Goal: Information Seeking & Learning: Learn about a topic

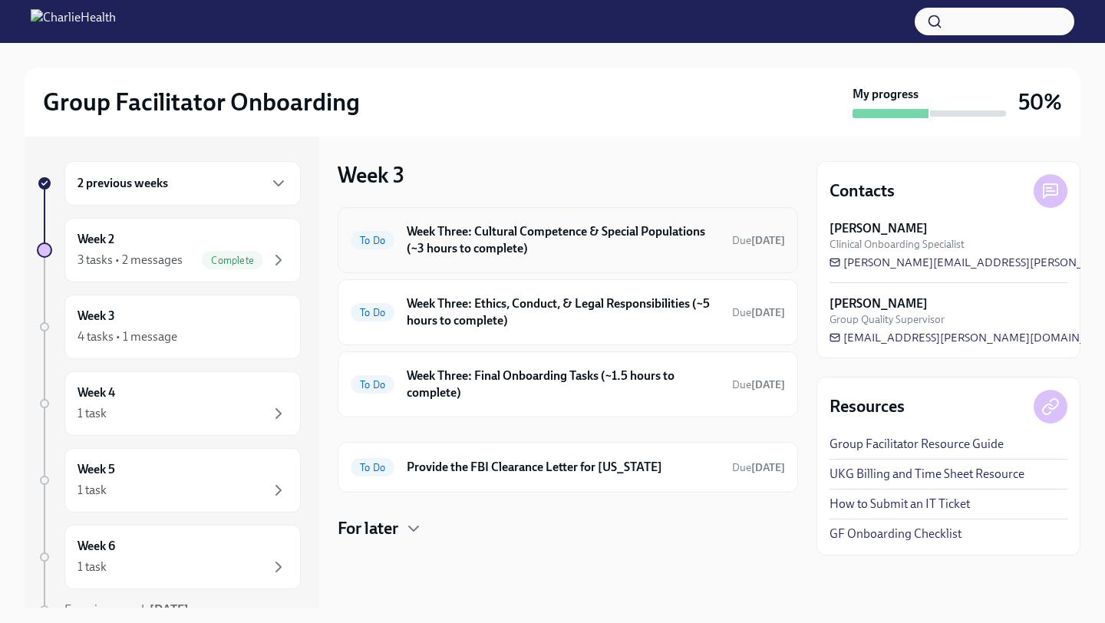
click at [441, 237] on h6 "Week Three: Cultural Competence & Special Populations (~3 hours to complete)" at bounding box center [563, 240] width 313 height 34
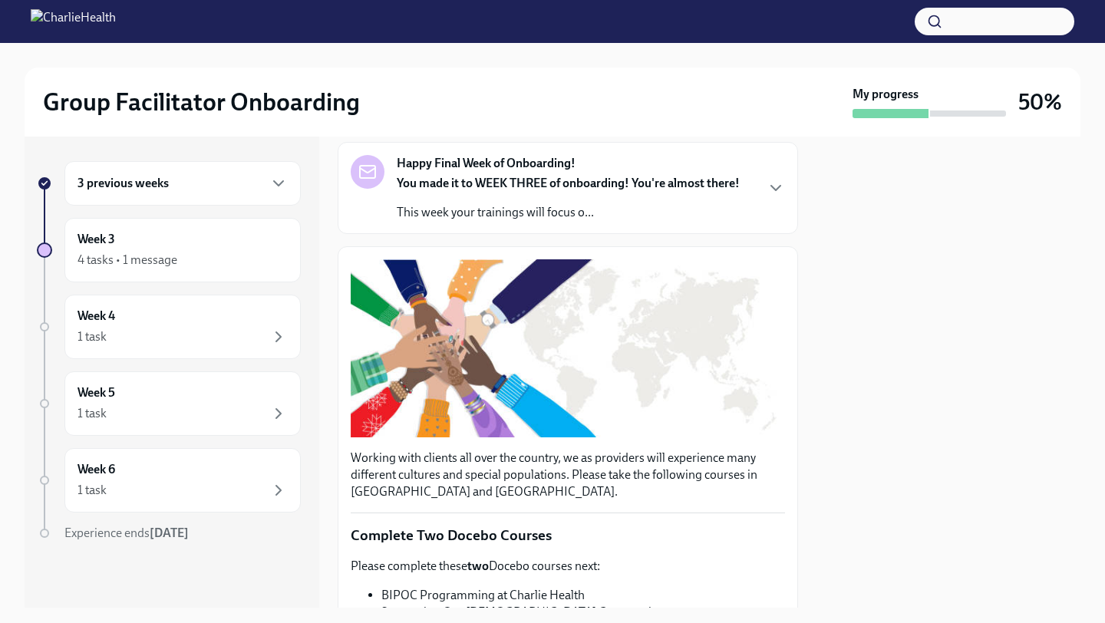
scroll to position [91, 0]
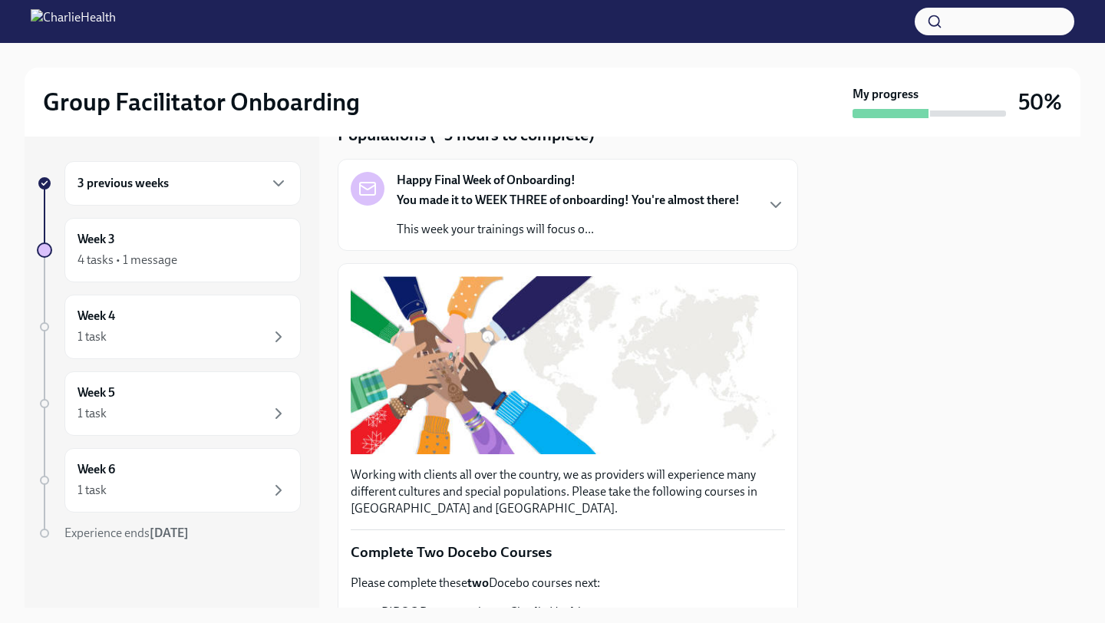
click at [275, 200] on div "3 previous weeks" at bounding box center [182, 183] width 236 height 44
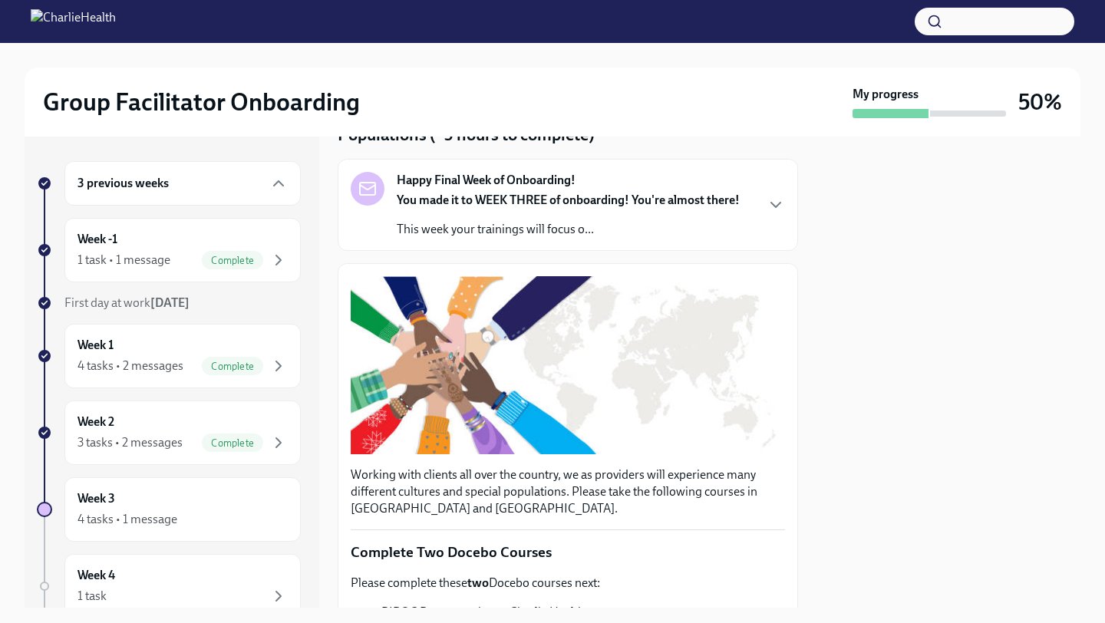
click at [275, 199] on div "3 previous weeks" at bounding box center [182, 183] width 236 height 44
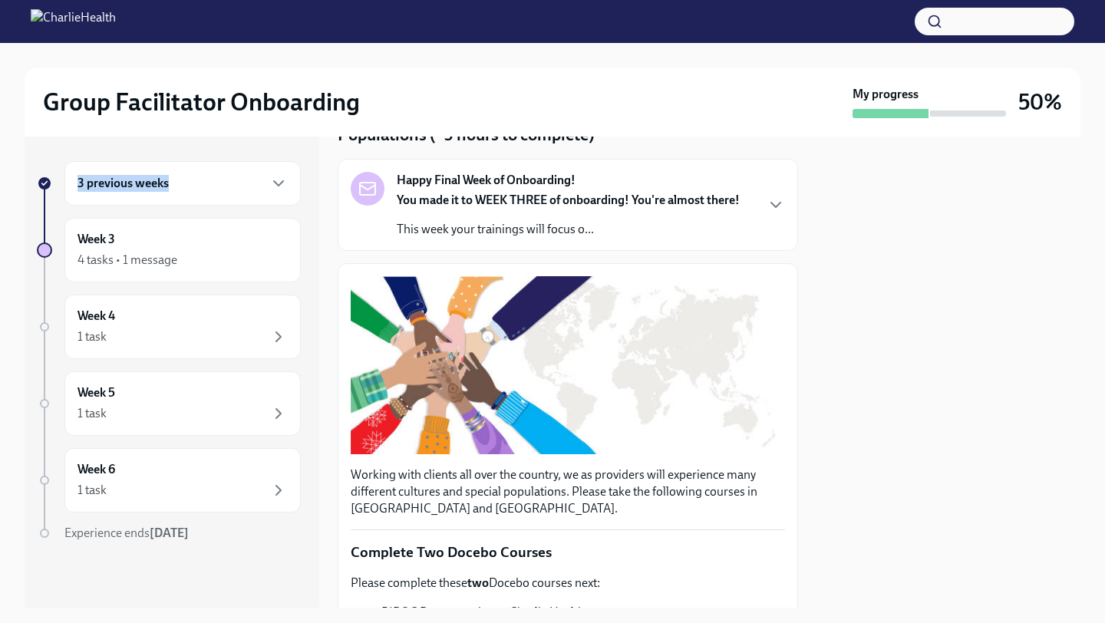
click at [275, 199] on div "3 previous weeks" at bounding box center [182, 183] width 236 height 44
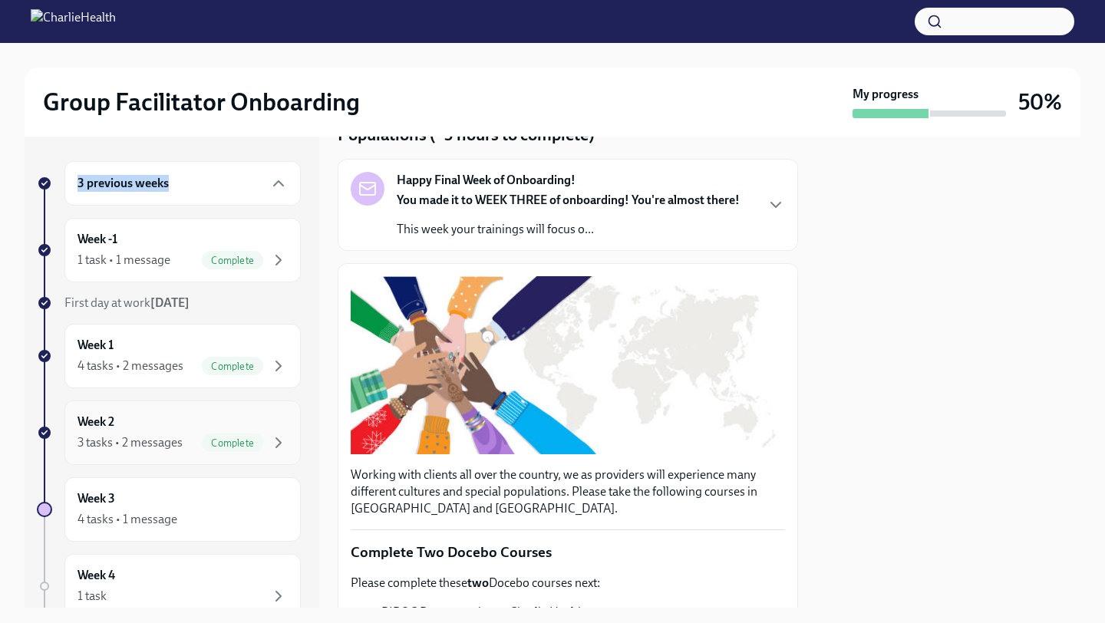
click at [160, 436] on div "3 tasks • 2 messages" at bounding box center [129, 442] width 105 height 17
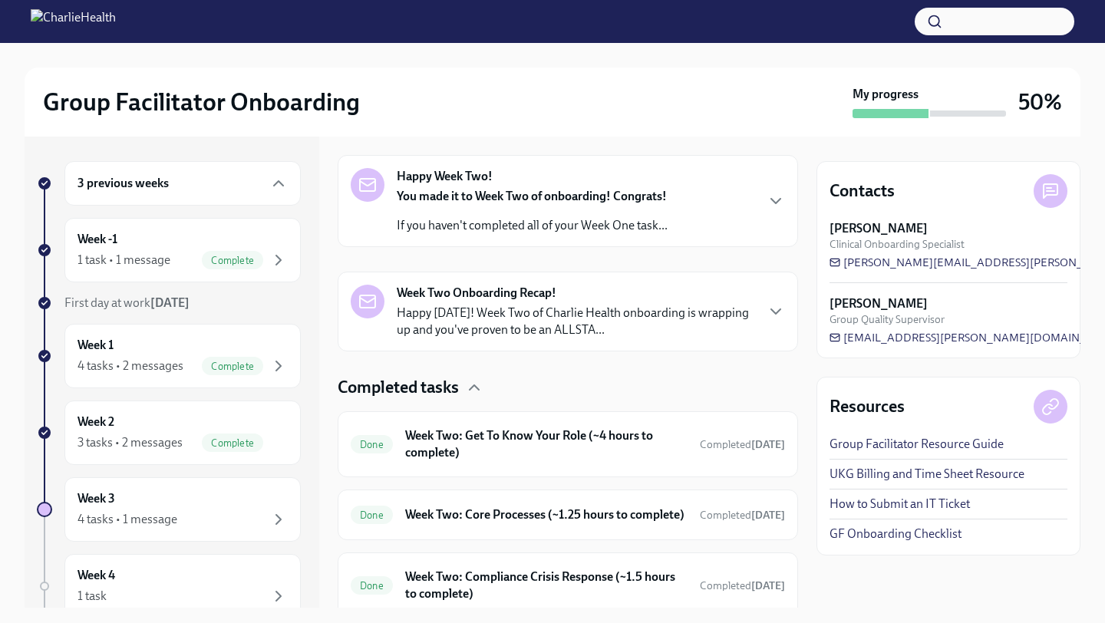
scroll to position [310, 0]
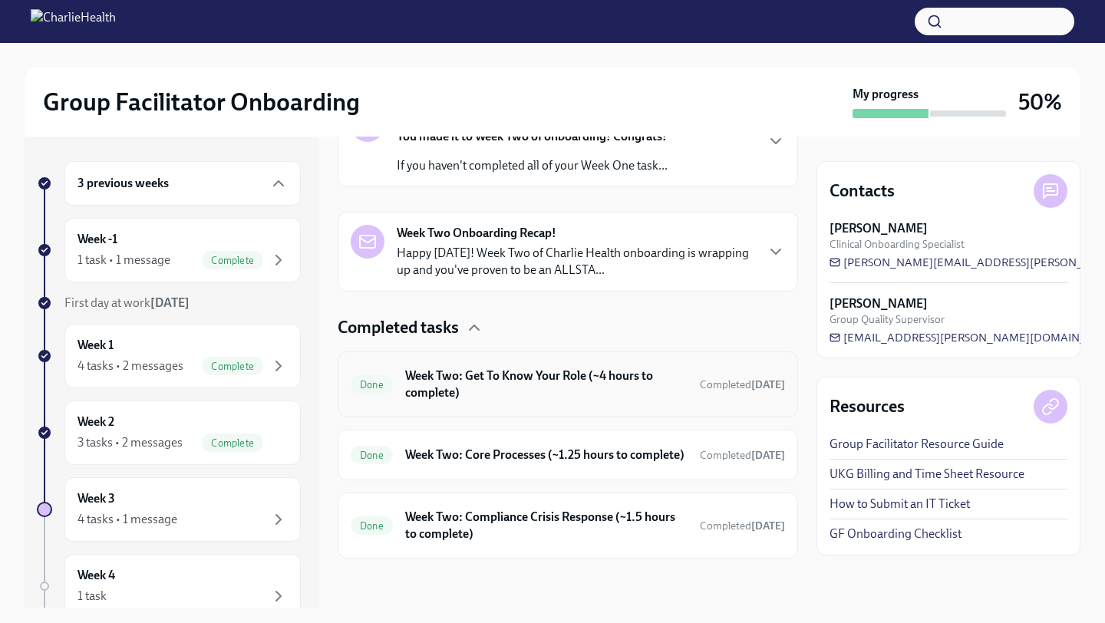
click at [625, 382] on h6 "Week Two: Get To Know Your Role (~4 hours to complete)" at bounding box center [546, 384] width 282 height 34
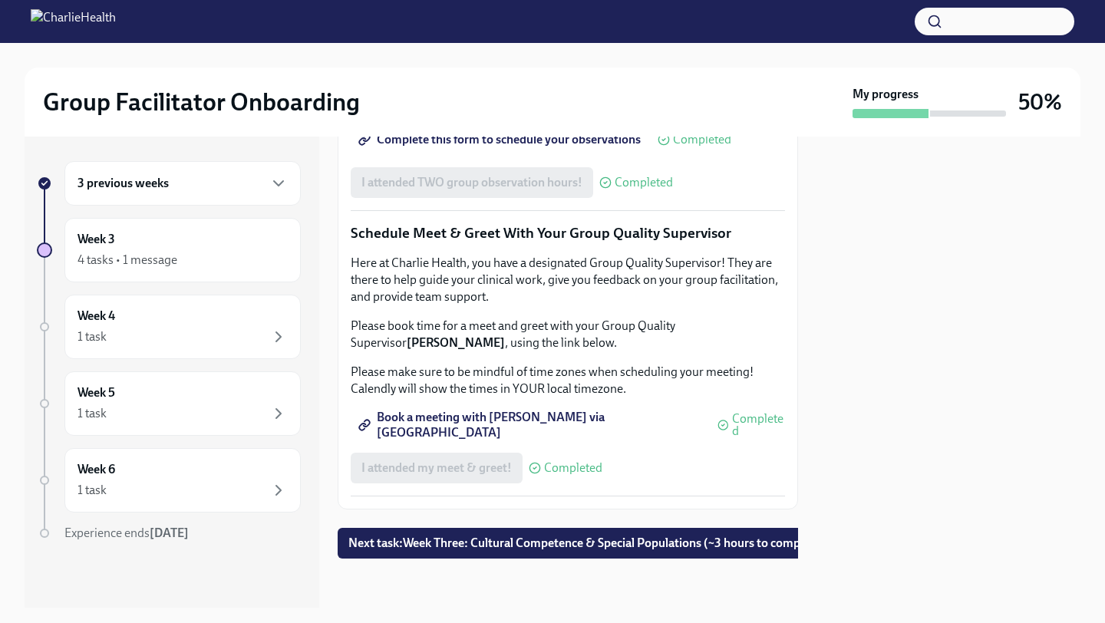
scroll to position [1351, 0]
click at [547, 147] on span "Complete this form to schedule your observations" at bounding box center [500, 139] width 279 height 15
click at [164, 258] on div "4 tasks • 1 message" at bounding box center [127, 260] width 100 height 17
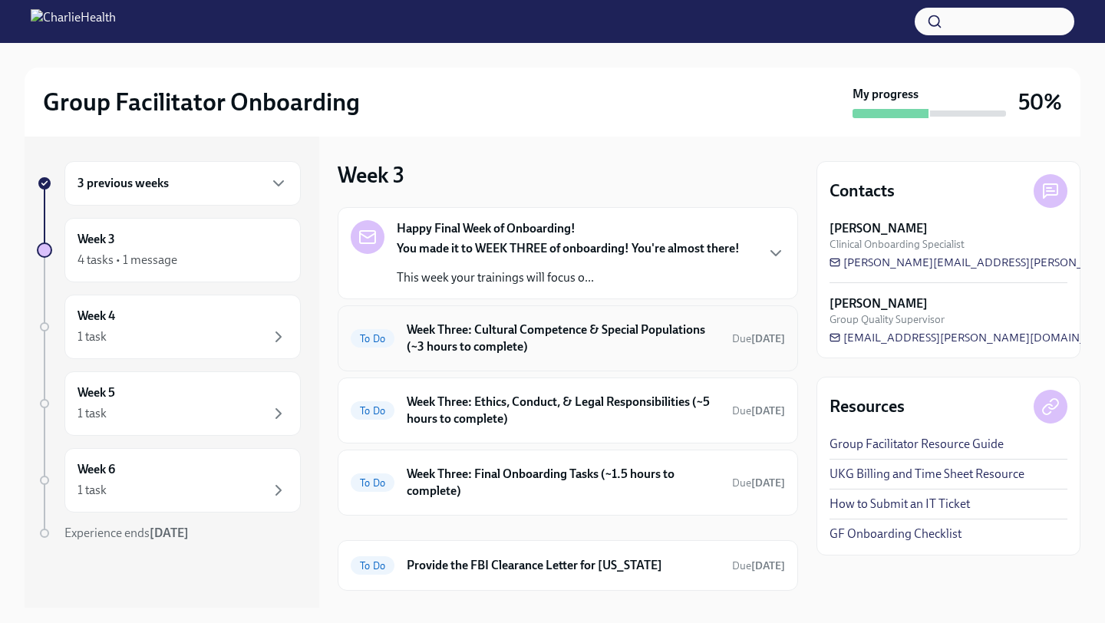
click at [555, 344] on h6 "Week Three: Cultural Competence & Special Populations (~3 hours to complete)" at bounding box center [563, 338] width 313 height 34
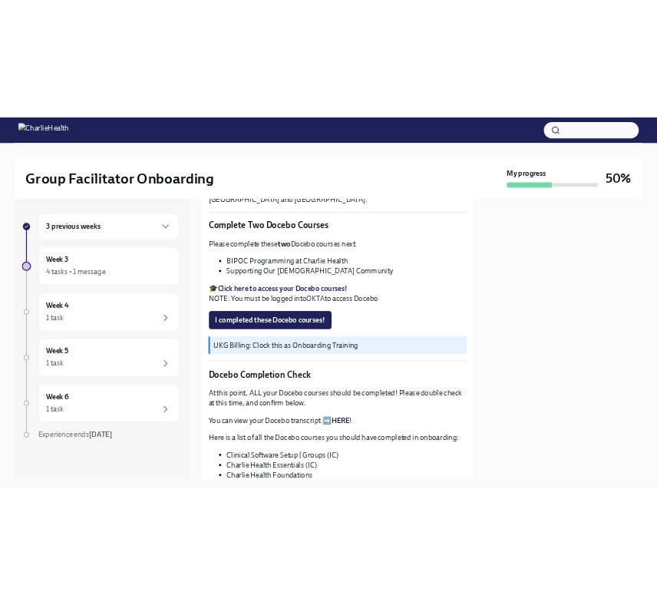
scroll to position [447, 0]
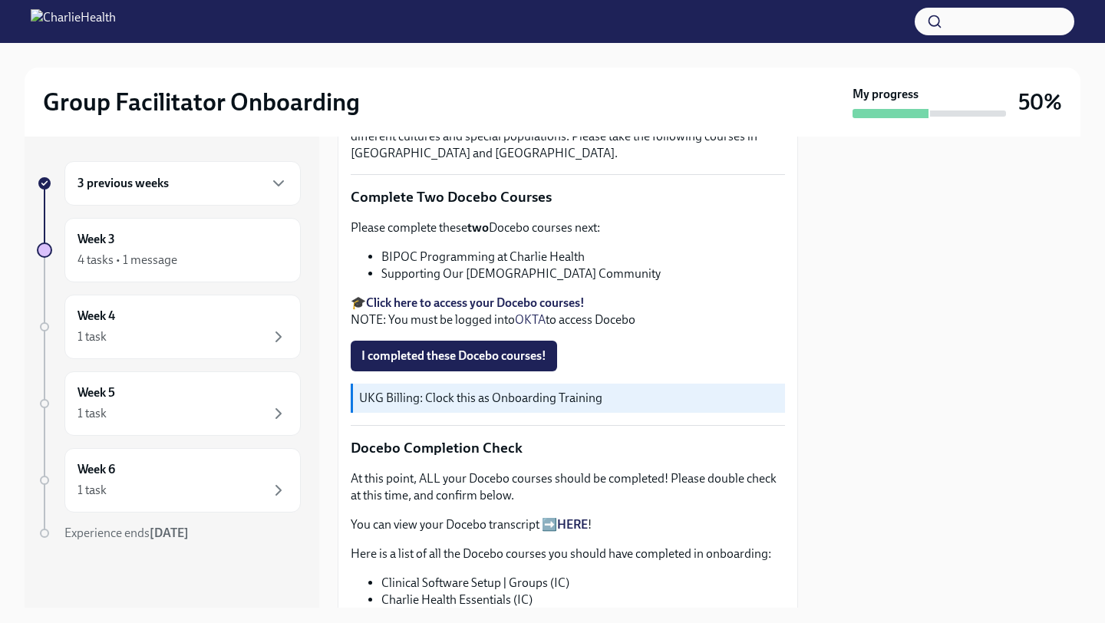
click at [460, 304] on strong "Click here to access your Docebo courses!" at bounding box center [475, 302] width 219 height 15
